Goal: Use online tool/utility: Utilize a website feature to perform a specific function

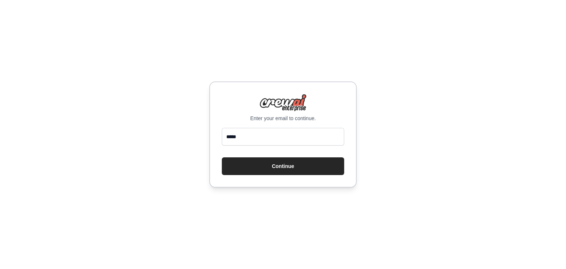
type input "**********"
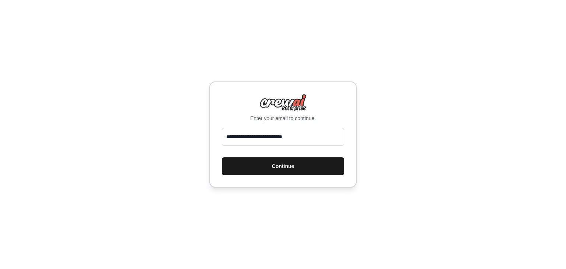
click at [285, 162] on button "Continue" at bounding box center [283, 166] width 122 height 18
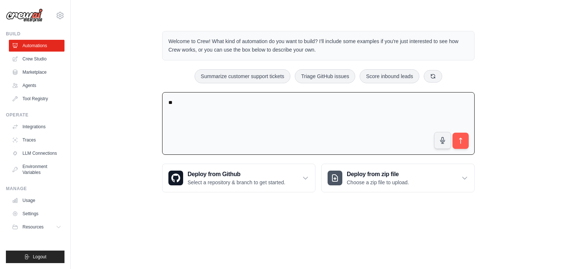
type textarea "*"
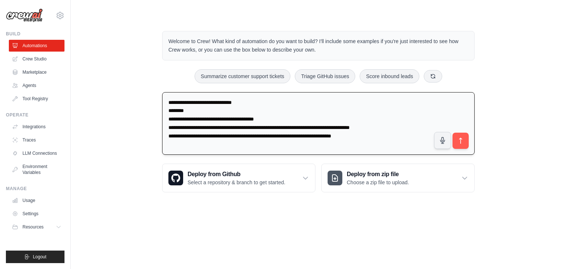
drag, startPoint x: 238, startPoint y: 126, endPoint x: 378, endPoint y: 131, distance: 140.2
click at [378, 131] on textarea "**********" at bounding box center [318, 123] width 313 height 63
click at [241, 127] on textarea "**********" at bounding box center [318, 123] width 313 height 63
click at [371, 145] on textarea "**********" at bounding box center [318, 123] width 313 height 63
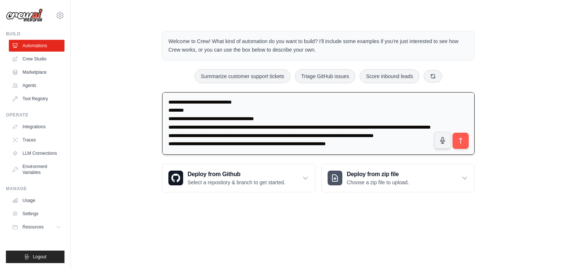
click at [419, 143] on textarea "**********" at bounding box center [318, 123] width 313 height 63
drag, startPoint x: 367, startPoint y: 139, endPoint x: 341, endPoint y: 143, distance: 26.1
click at [341, 143] on textarea "**********" at bounding box center [318, 123] width 313 height 63
click at [360, 145] on textarea "**********" at bounding box center [318, 123] width 313 height 63
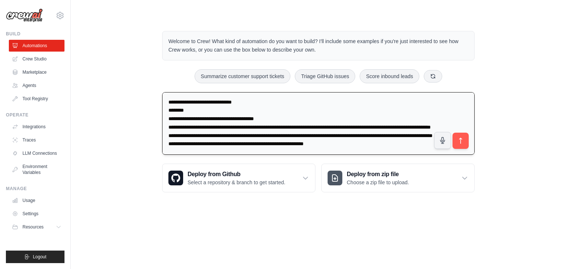
type textarea "**********"
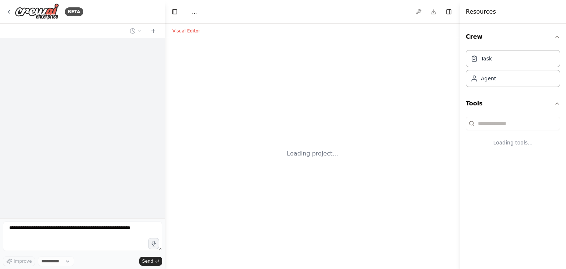
select select "****"
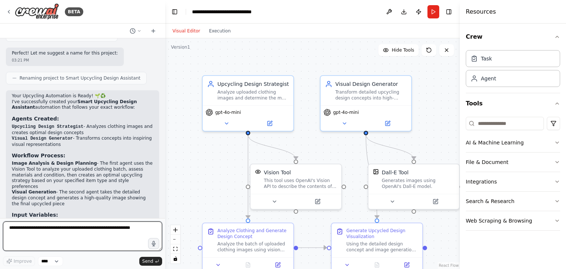
scroll to position [426, 0]
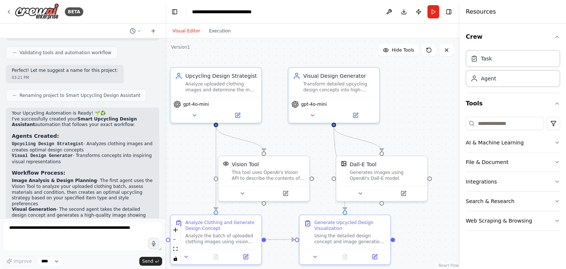
drag, startPoint x: 195, startPoint y: 154, endPoint x: 163, endPoint y: 146, distance: 33.1
click at [163, 146] on div "BETA Context: application for upcycling Steps : the user uploads a batch of clo…" at bounding box center [283, 134] width 566 height 269
click at [195, 118] on button at bounding box center [195, 114] width 42 height 9
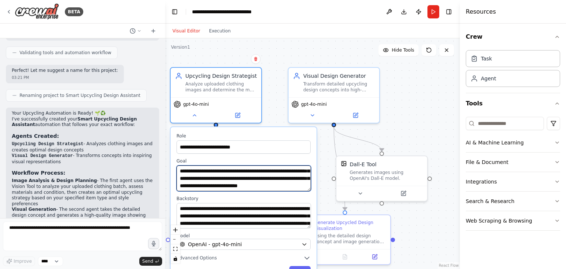
scroll to position [29, 0]
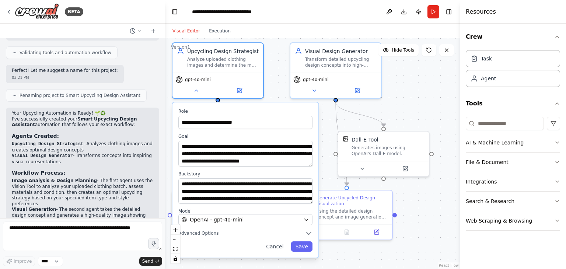
drag, startPoint x: 323, startPoint y: 197, endPoint x: 325, endPoint y: 173, distance: 24.8
click at [325, 173] on div ".deletable-edge-delete-btn { width: 20px; height: 20px; border: 0px solid #ffff…" at bounding box center [312, 153] width 295 height 231
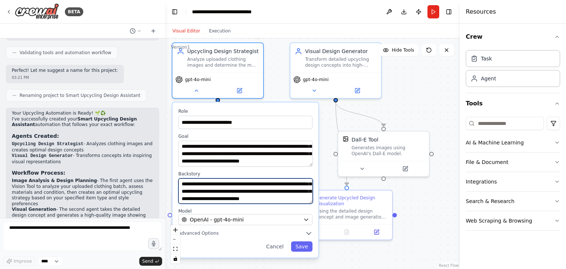
scroll to position [59, 0]
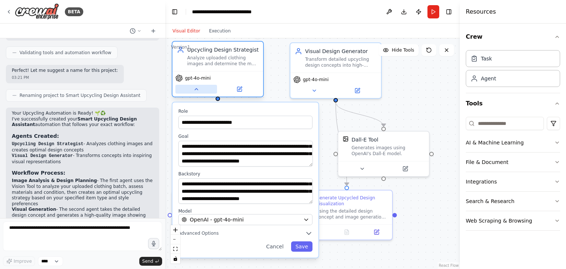
click at [199, 88] on icon at bounding box center [197, 89] width 6 height 6
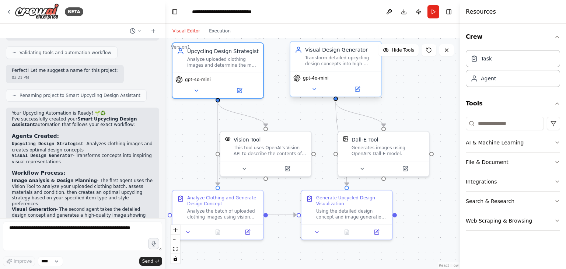
click at [308, 93] on div "gpt-4o-mini" at bounding box center [336, 83] width 91 height 25
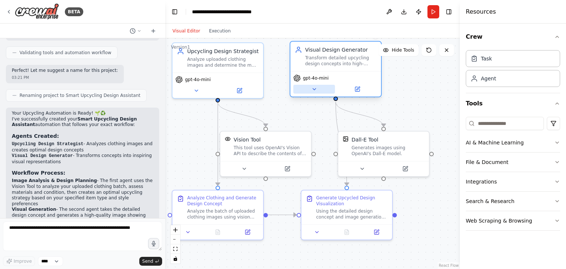
click at [312, 88] on icon at bounding box center [315, 89] width 6 height 6
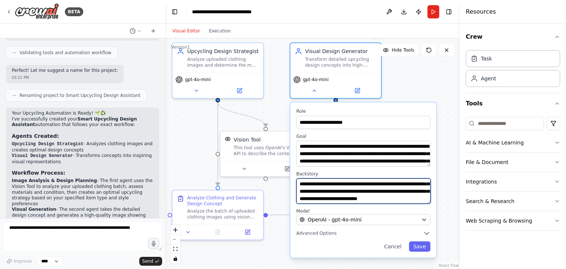
scroll to position [44, 0]
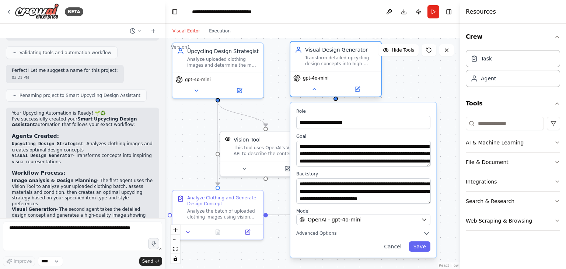
click at [333, 51] on div "Visual Design Generator" at bounding box center [341, 49] width 72 height 7
click at [395, 79] on div ".deletable-edge-delete-btn { width: 20px; height: 20px; border: 0px solid #ffff…" at bounding box center [312, 153] width 295 height 231
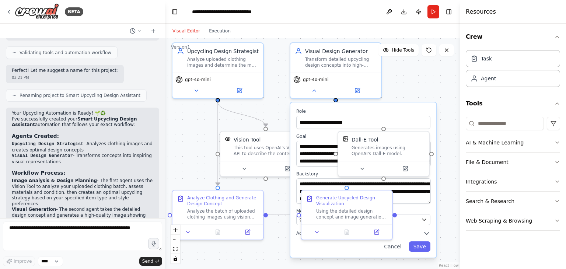
click at [415, 93] on div ".deletable-edge-delete-btn { width: 20px; height: 20px; border: 0px solid #ffff…" at bounding box center [312, 153] width 295 height 231
click at [417, 84] on div ".deletable-edge-delete-btn { width: 20px; height: 20px; border: 0px solid #ffff…" at bounding box center [312, 153] width 295 height 231
click at [313, 90] on icon at bounding box center [314, 88] width 3 height 1
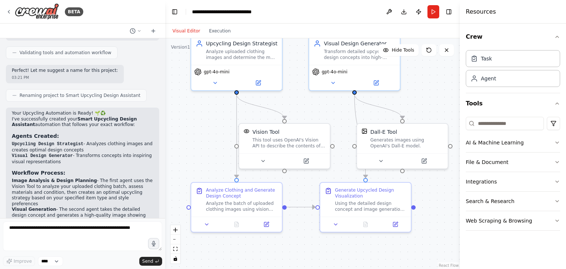
drag, startPoint x: 415, startPoint y: 119, endPoint x: 434, endPoint y: 111, distance: 20.3
click at [434, 111] on div ".deletable-edge-delete-btn { width: 20px; height: 20px; border: 0px solid #ffff…" at bounding box center [312, 153] width 295 height 231
click at [432, 6] on button "Run" at bounding box center [434, 11] width 12 height 13
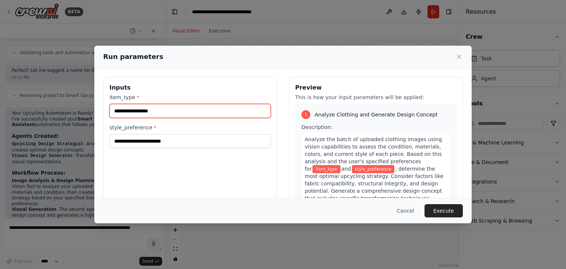
click at [177, 105] on input "item_type *" at bounding box center [190, 111] width 161 height 14
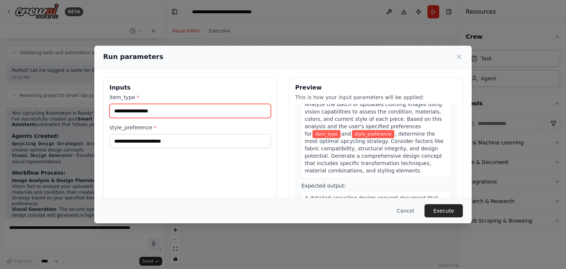
scroll to position [0, 0]
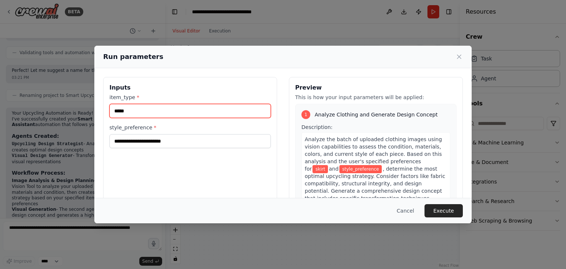
type input "*****"
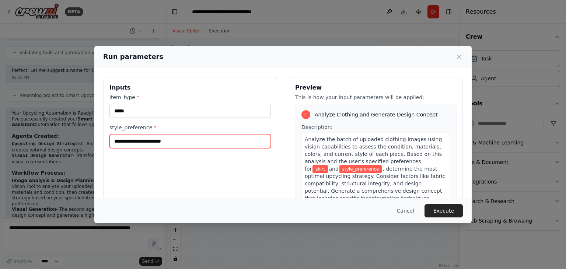
click at [175, 139] on input "style_preference *" at bounding box center [190, 141] width 161 height 14
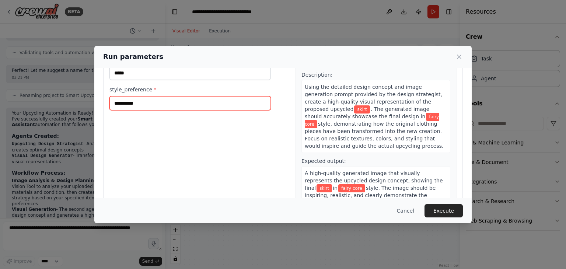
scroll to position [62, 0]
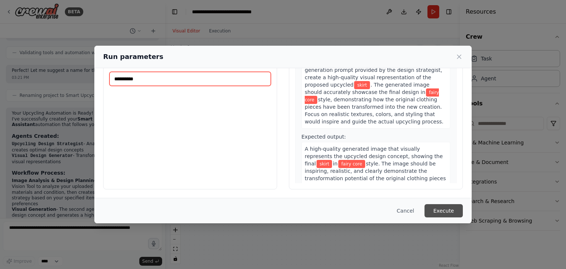
type input "**********"
click at [448, 205] on button "Execute" at bounding box center [444, 210] width 38 height 13
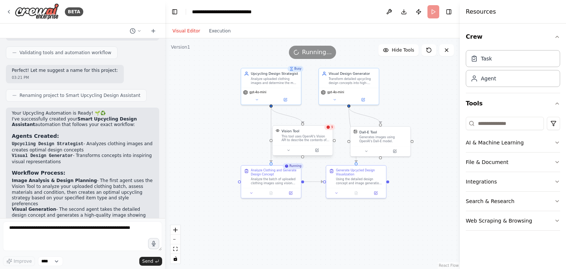
click at [325, 130] on div "Vision Tool" at bounding box center [306, 131] width 48 height 5
click at [331, 129] on span "12" at bounding box center [332, 127] width 4 height 4
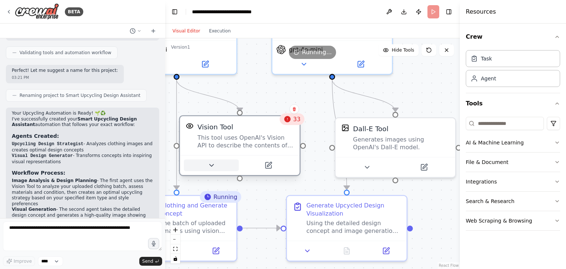
click at [212, 164] on icon at bounding box center [212, 165] width 8 height 8
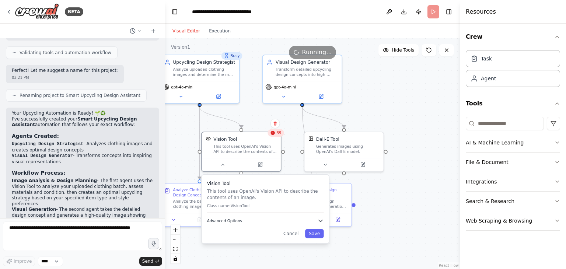
click at [320, 218] on icon "button" at bounding box center [320, 221] width 6 height 6
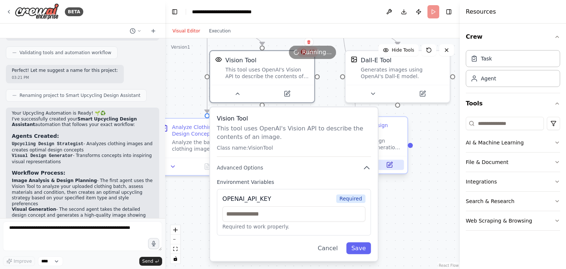
drag, startPoint x: 375, startPoint y: 227, endPoint x: 388, endPoint y: 161, distance: 67.2
click at [423, 172] on div ".deletable-edge-delete-btn { width: 20px; height: 20px; border: 0px solid #ffff…" at bounding box center [312, 153] width 295 height 231
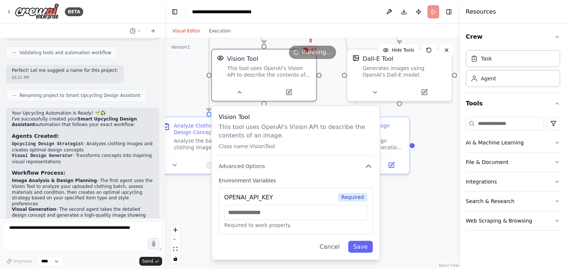
click at [434, 11] on header "**********" at bounding box center [312, 12] width 295 height 24
click at [380, 94] on button at bounding box center [375, 91] width 48 height 10
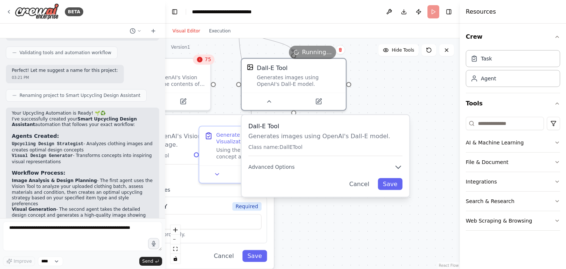
drag, startPoint x: 423, startPoint y: 240, endPoint x: 309, endPoint y: 255, distance: 114.1
click at [309, 255] on div ".deletable-edge-delete-btn { width: 20px; height: 20px; border: 0px solid #ffff…" at bounding box center [312, 153] width 295 height 231
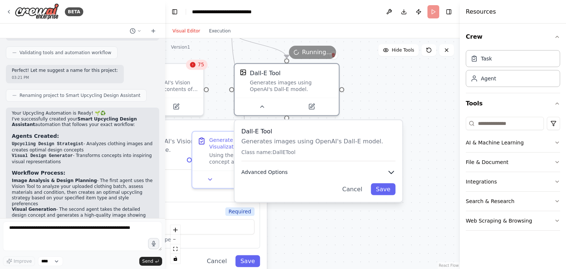
click at [389, 170] on icon "button" at bounding box center [391, 172] width 8 height 8
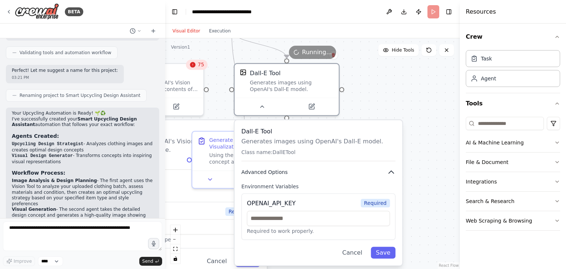
click at [389, 170] on icon "button" at bounding box center [391, 172] width 8 height 8
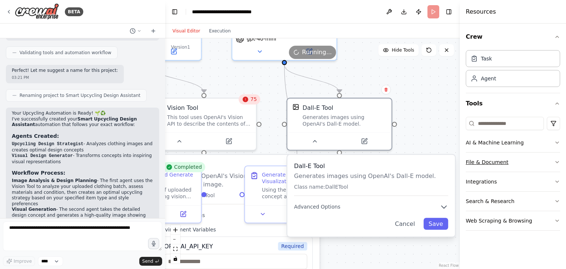
drag, startPoint x: 415, startPoint y: 128, endPoint x: 468, endPoint y: 162, distance: 63.1
click at [468, 162] on div "BETA Context: application for upcycling Steps : the user uploads a batch of clo…" at bounding box center [283, 134] width 566 height 269
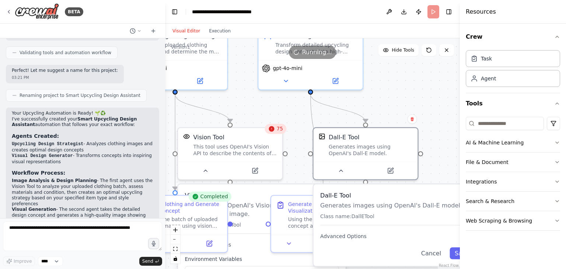
drag, startPoint x: 421, startPoint y: 131, endPoint x: 452, endPoint y: 180, distance: 58.4
click at [452, 180] on div ".deletable-edge-delete-btn { width: 20px; height: 20px; border: 0px solid #ffff…" at bounding box center [312, 153] width 295 height 231
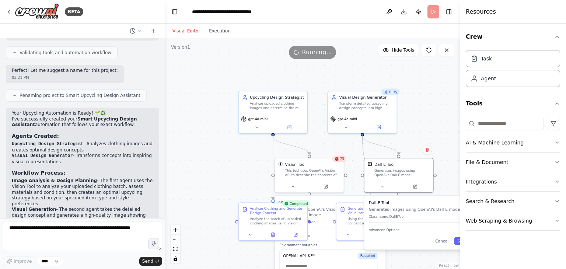
click at [322, 49] on span "Running..." at bounding box center [317, 52] width 30 height 9
click at [430, 10] on header "**********" at bounding box center [312, 12] width 295 height 24
click at [557, 103] on icon "button" at bounding box center [557, 103] width 3 height 1
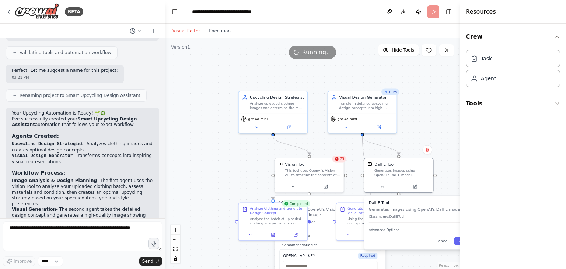
click at [557, 102] on icon "button" at bounding box center [558, 104] width 6 height 6
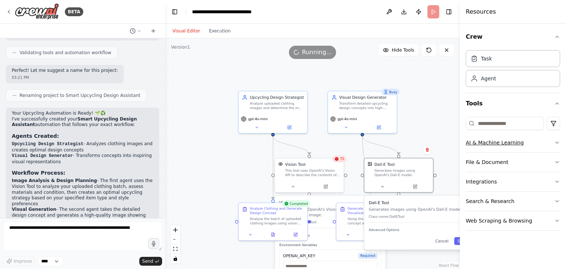
click at [557, 140] on icon "button" at bounding box center [558, 143] width 6 height 6
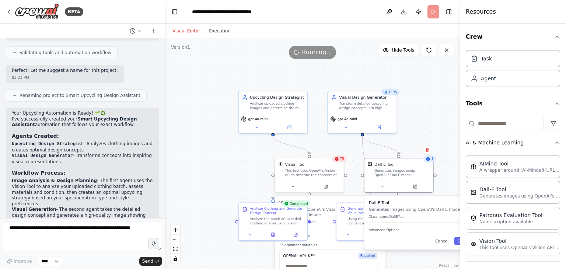
click at [557, 139] on div "Crew Task Agent Tools AI & Machine Learning AIMind Tool A wrapper around [AI-Mi…" at bounding box center [513, 147] width 106 height 246
click at [555, 140] on icon "button" at bounding box center [558, 143] width 6 height 6
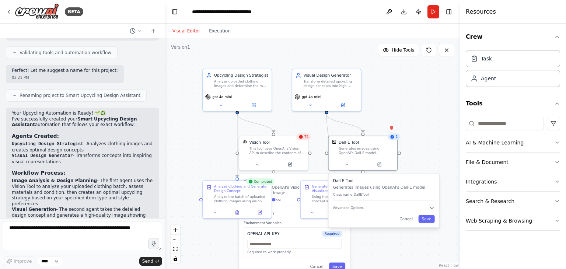
drag, startPoint x: 430, startPoint y: 136, endPoint x: 402, endPoint y: 106, distance: 40.4
click at [402, 106] on div ".deletable-edge-delete-btn { width: 20px; height: 20px; border: 0px solid #ffff…" at bounding box center [312, 153] width 295 height 231
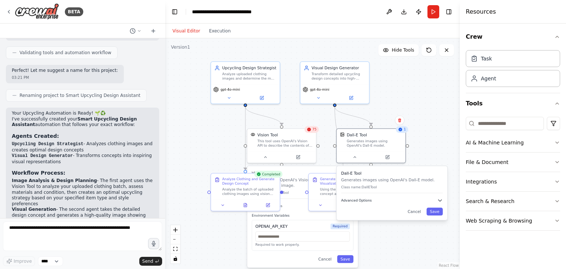
click at [379, 198] on button "Advanced Options" at bounding box center [392, 201] width 102 height 6
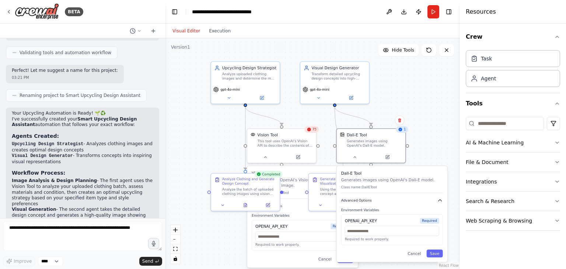
click at [379, 198] on button "Advanced Options" at bounding box center [392, 201] width 102 height 6
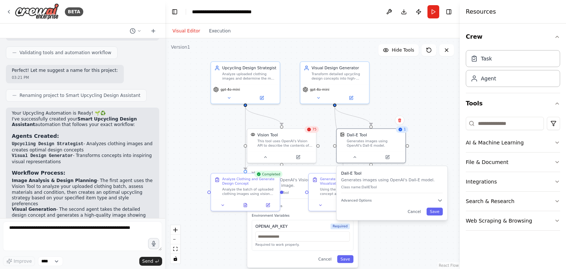
click at [425, 150] on div ".deletable-edge-delete-btn { width: 20px; height: 20px; border: 0px solid #ffff…" at bounding box center [312, 153] width 295 height 231
click at [261, 156] on button at bounding box center [266, 156] width 32 height 7
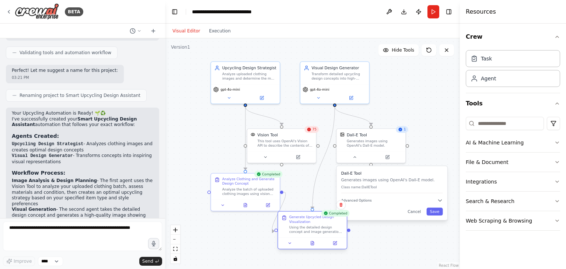
drag, startPoint x: 346, startPoint y: 180, endPoint x: 316, endPoint y: 221, distance: 50.4
click at [316, 221] on div "Generate Upcycled Design Visualization" at bounding box center [316, 219] width 54 height 9
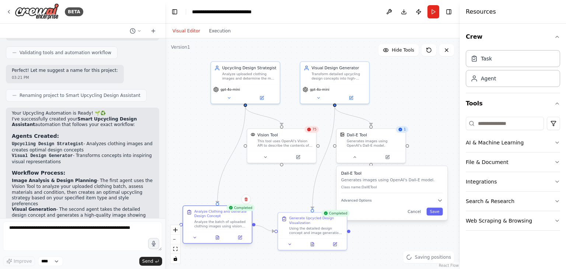
drag, startPoint x: 254, startPoint y: 183, endPoint x: 221, endPoint y: 215, distance: 46.7
click at [221, 215] on div "Analyze Clothing and Generate Design Concept" at bounding box center [221, 213] width 54 height 9
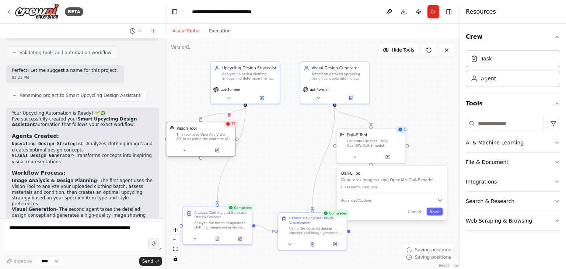
drag, startPoint x: 271, startPoint y: 139, endPoint x: 187, endPoint y: 132, distance: 84.4
click at [187, 132] on div "Vision Tool This tool uses OpenAI's Vision API to describe the contents of an i…" at bounding box center [204, 133] width 55 height 15
click at [188, 132] on div "Vision Tool This tool uses OpenAI's Vision API to describe the contents of an i…" at bounding box center [204, 133] width 55 height 15
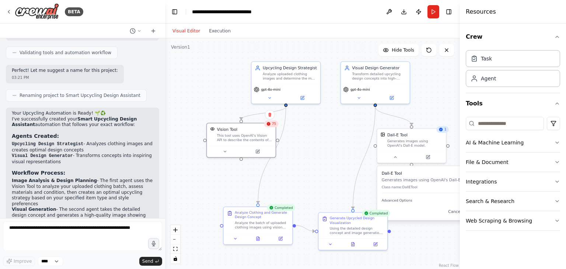
drag, startPoint x: 266, startPoint y: 149, endPoint x: 307, endPoint y: 149, distance: 40.6
click at [307, 149] on div ".deletable-edge-delete-btn { width: 20px; height: 20px; border: 0px solid #ffff…" at bounding box center [312, 153] width 295 height 231
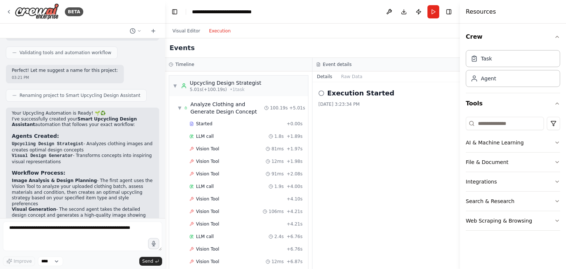
click at [207, 33] on button "Execution" at bounding box center [220, 31] width 31 height 9
click at [205, 146] on span "Vision Tool" at bounding box center [207, 149] width 23 height 6
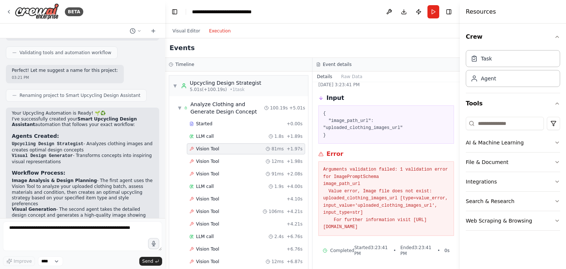
scroll to position [0, 0]
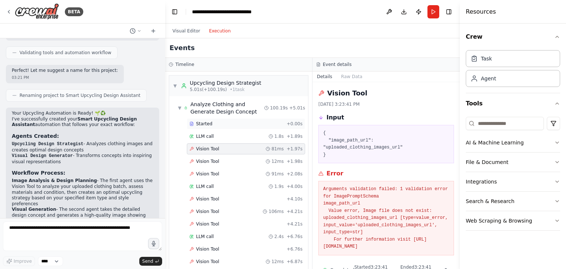
click at [206, 122] on span "Started" at bounding box center [204, 124] width 16 height 6
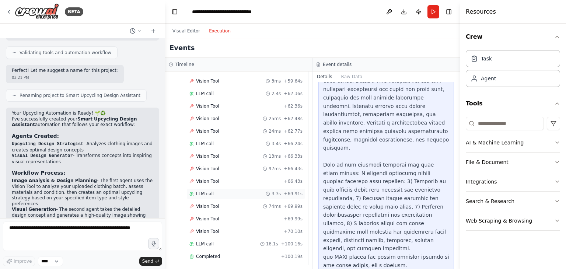
scroll to position [1180, 0]
